Goal: Navigation & Orientation: Find specific page/section

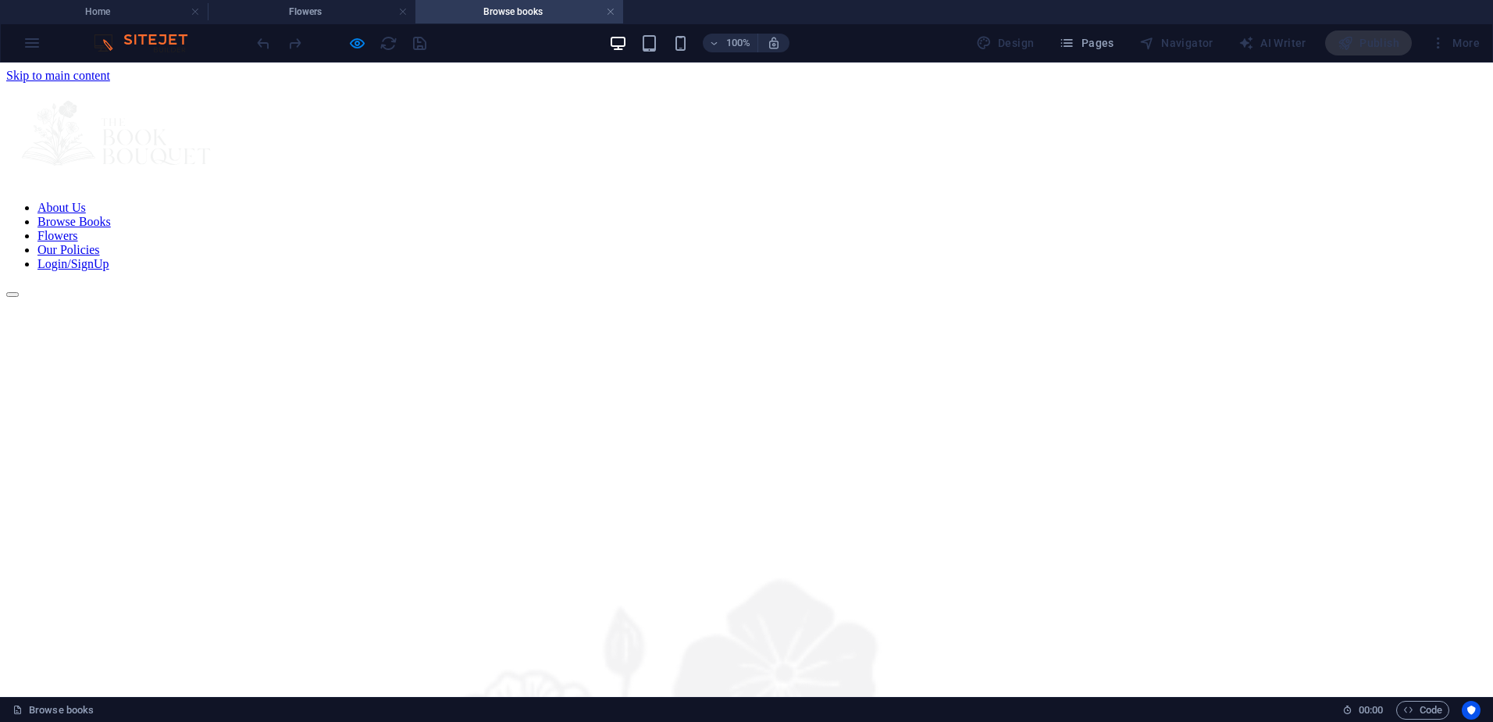
drag, startPoint x: 1171, startPoint y: 122, endPoint x: 789, endPoint y: 109, distance: 382.0
click at [225, 174] on link at bounding box center [115, 180] width 219 height 13
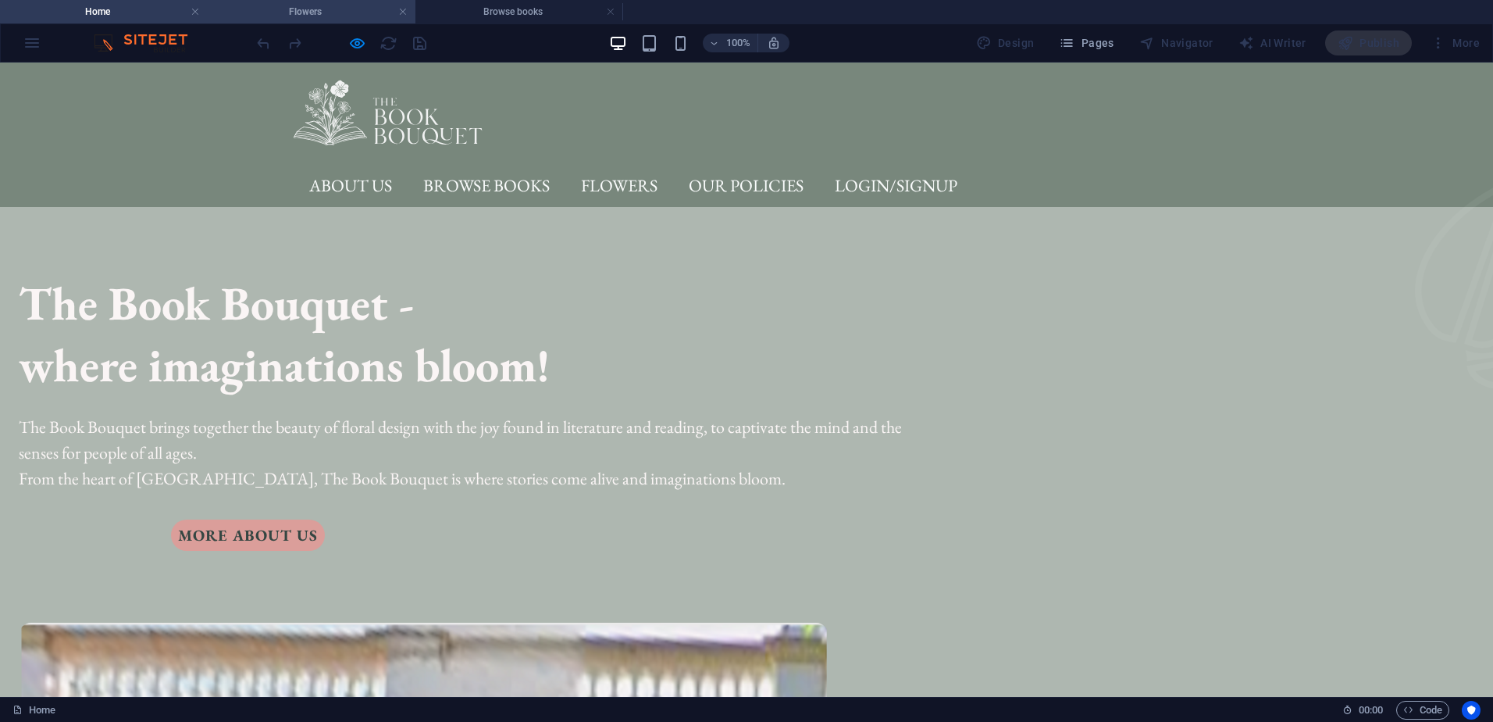
click at [312, 14] on h4 "Flowers" at bounding box center [312, 11] width 208 height 17
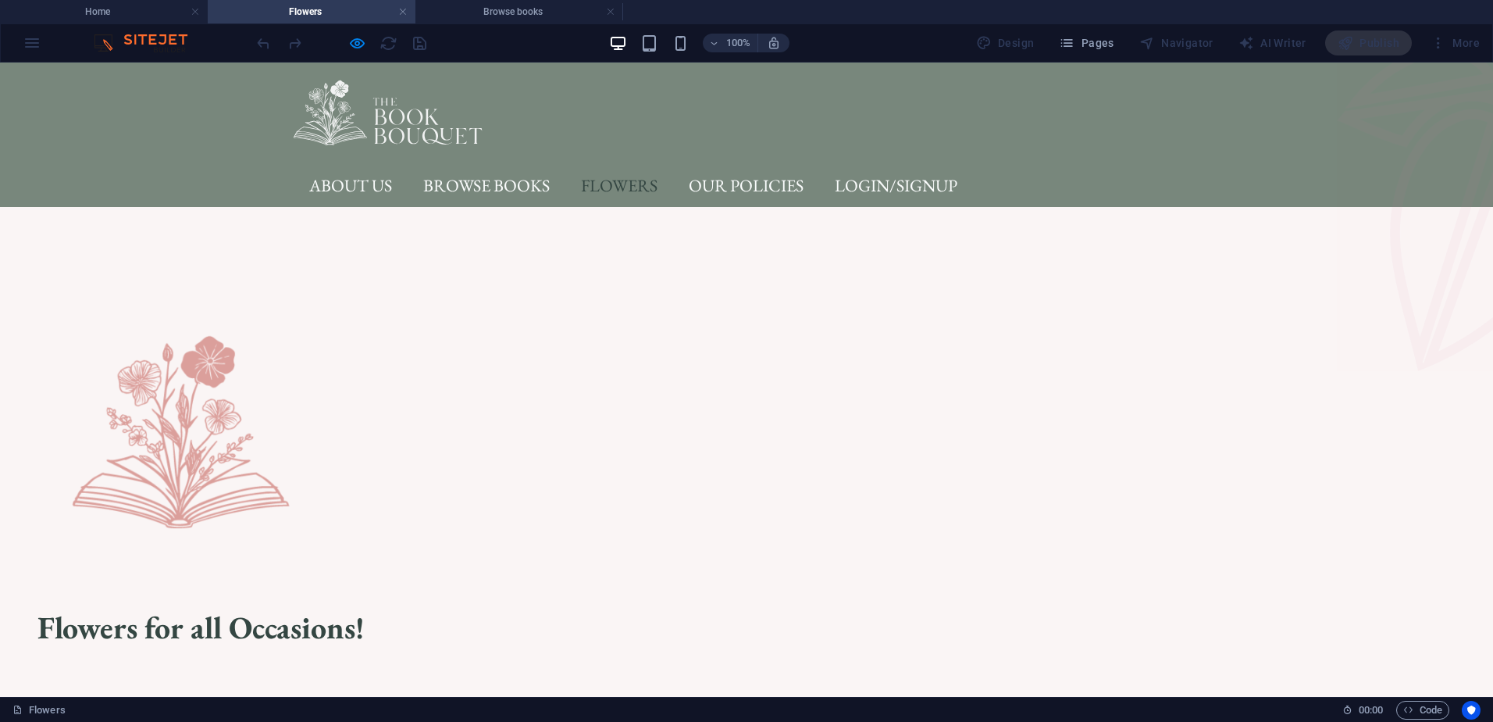
click at [26, 48] on div "100% Design Pages Navigator AI Writer Publish More" at bounding box center [746, 42] width 1491 height 37
click at [30, 45] on div "100% Design Pages Navigator AI Writer Publish More" at bounding box center [746, 42] width 1491 height 37
click at [353, 48] on icon "button" at bounding box center [357, 43] width 18 height 18
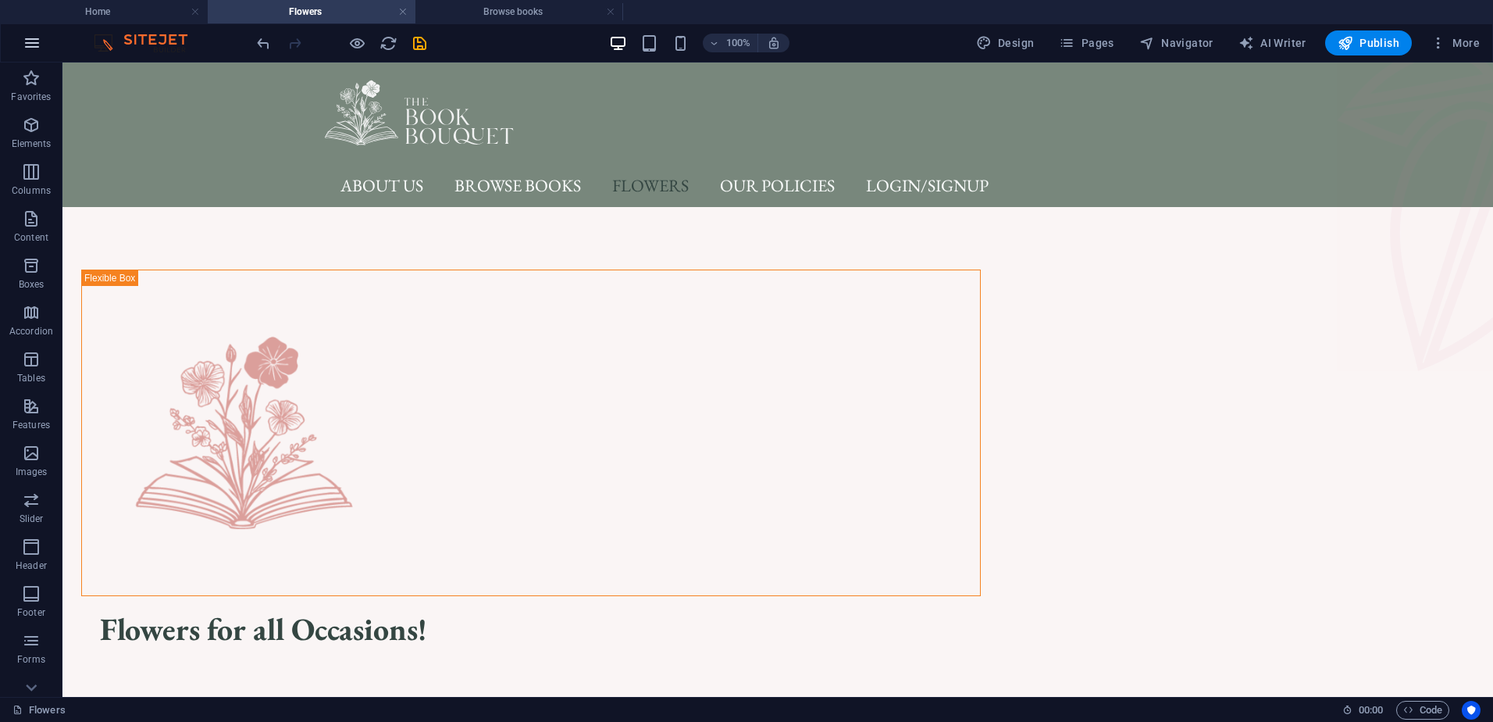
click at [32, 44] on icon "button" at bounding box center [32, 43] width 19 height 19
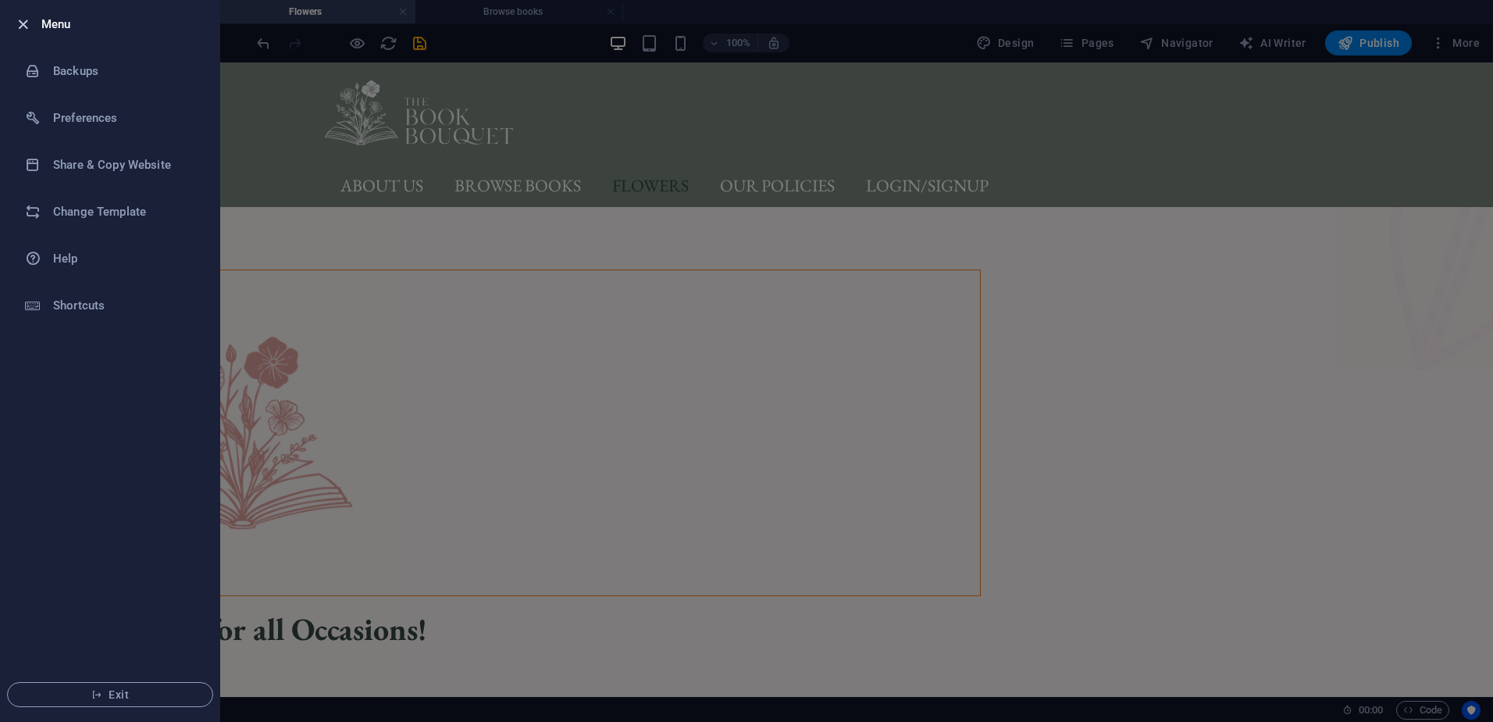
click at [24, 23] on icon "button" at bounding box center [23, 25] width 18 height 18
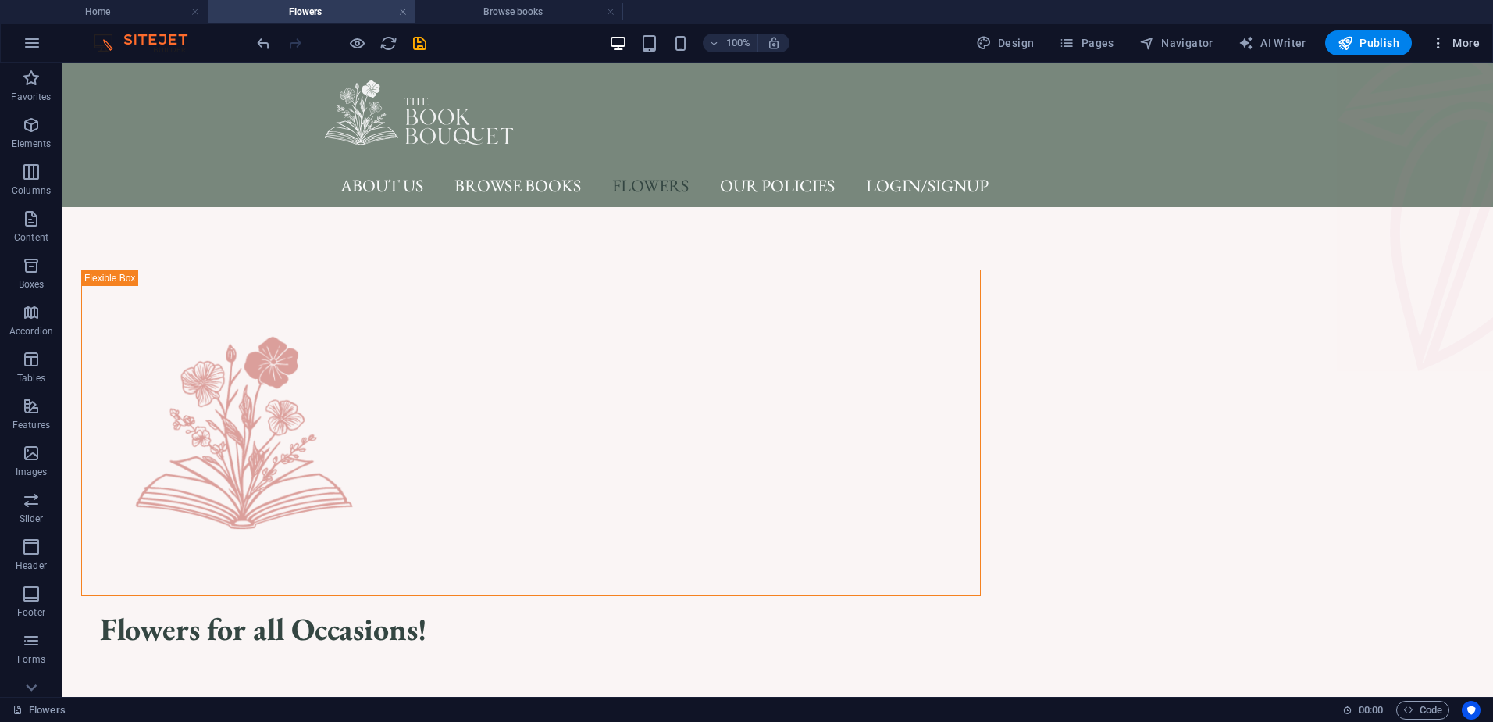
click at [1477, 45] on span "More" at bounding box center [1455, 43] width 49 height 16
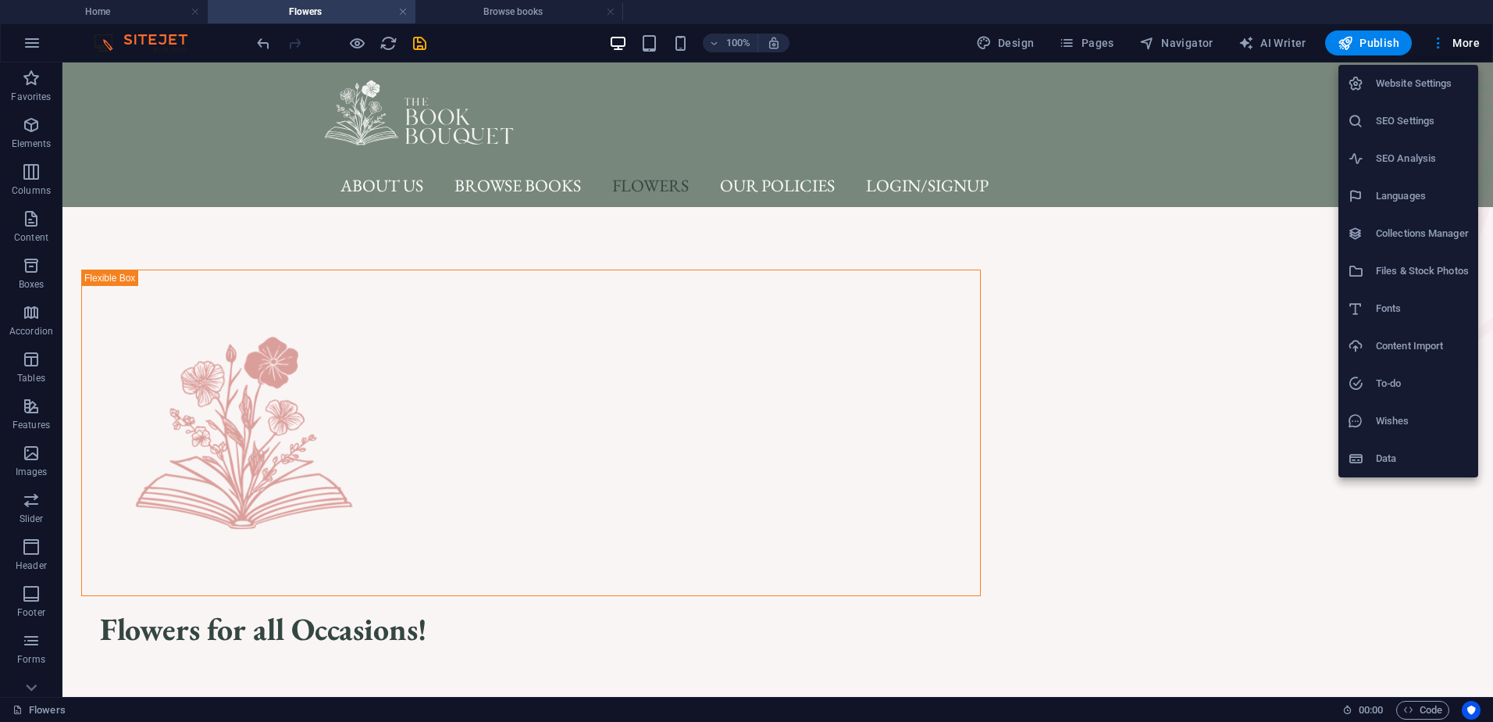
click at [1474, 42] on div at bounding box center [746, 361] width 1493 height 722
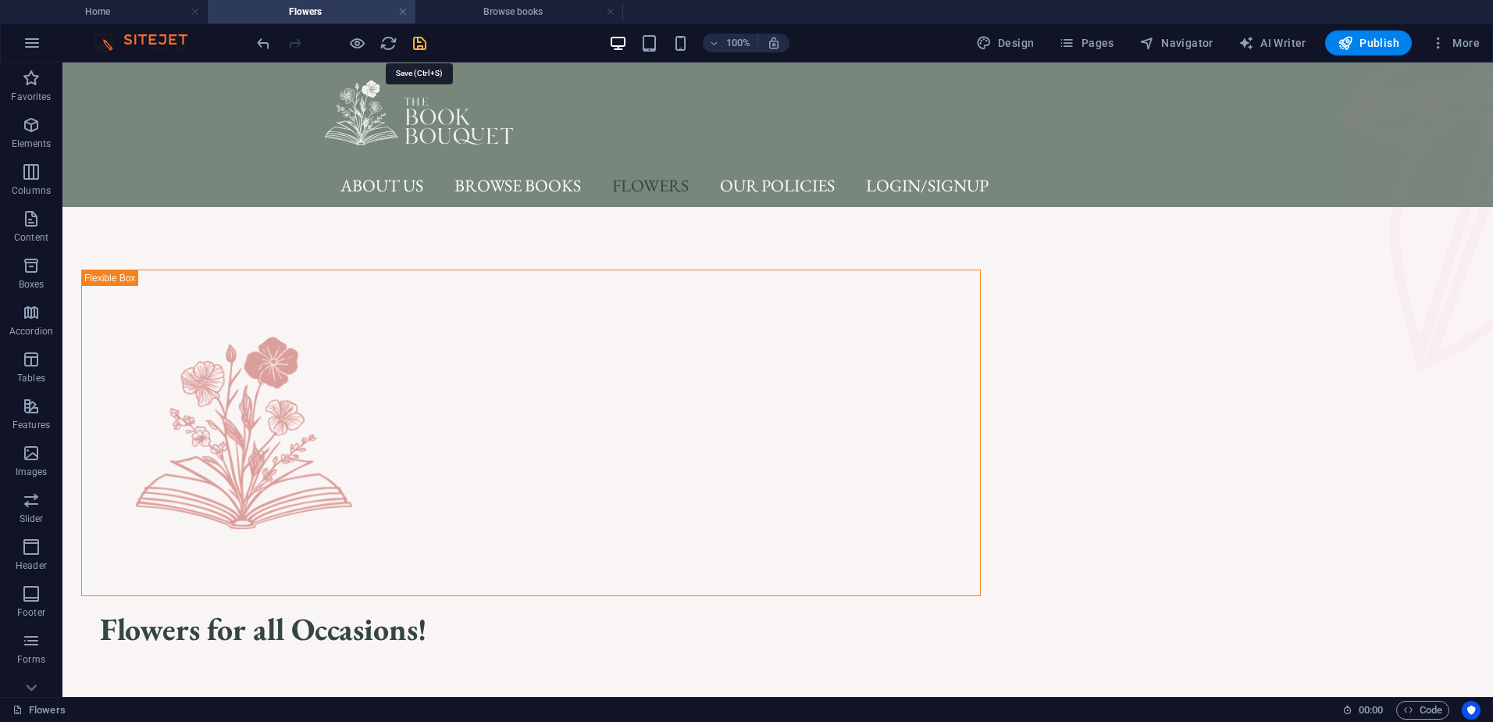
click at [417, 44] on icon "save" at bounding box center [420, 43] width 18 height 18
